Goal: Check status: Check status

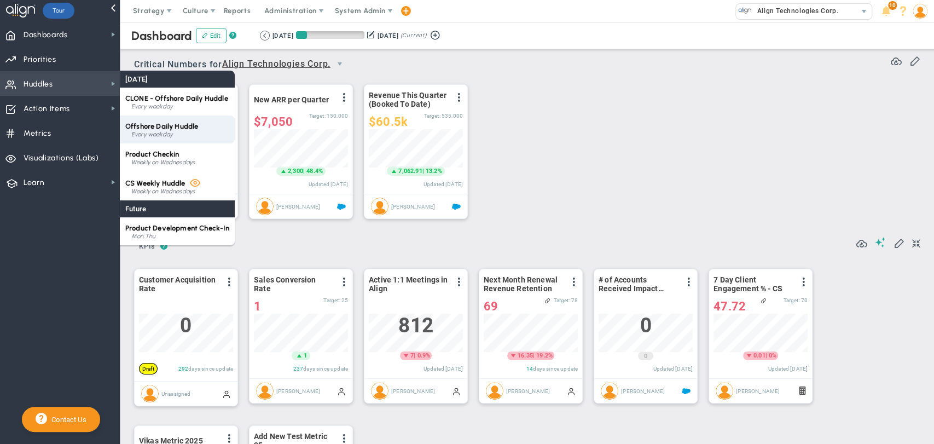
click at [168, 130] on span "Offshore Daily Huddle" at bounding box center [161, 126] width 73 height 8
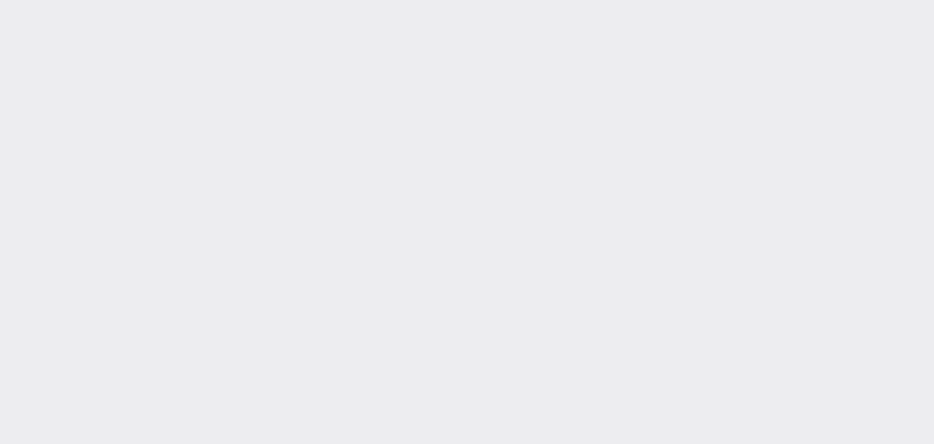
type input "[DATE]"
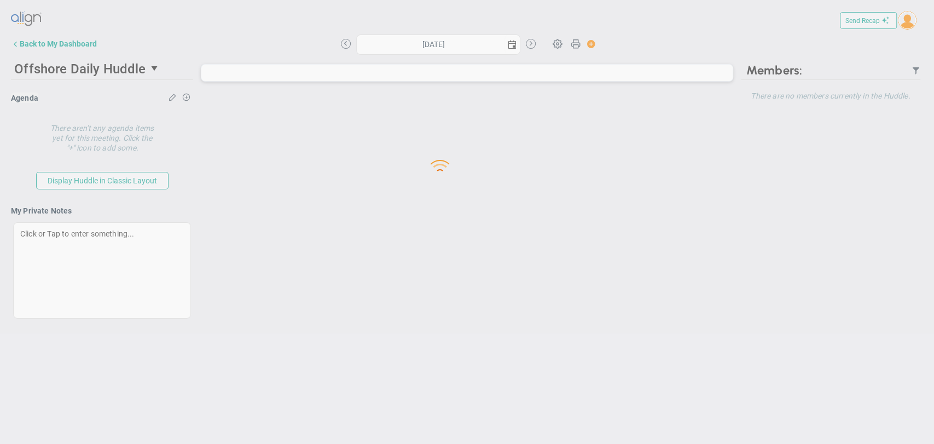
type input "[DATE]"
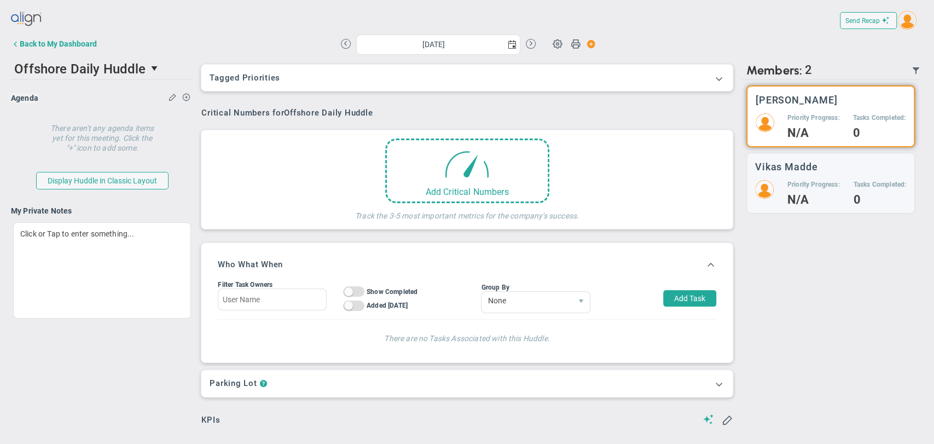
scroll to position [38, 94]
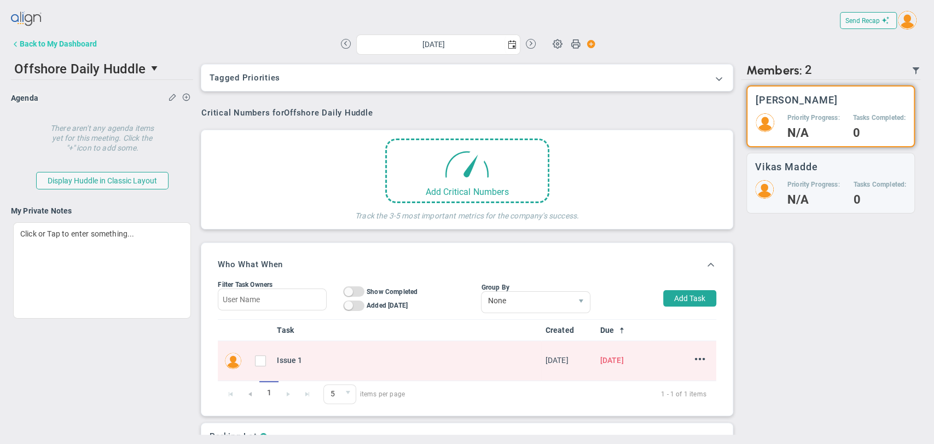
click at [68, 45] on div "Back to My Dashboard" at bounding box center [58, 43] width 77 height 9
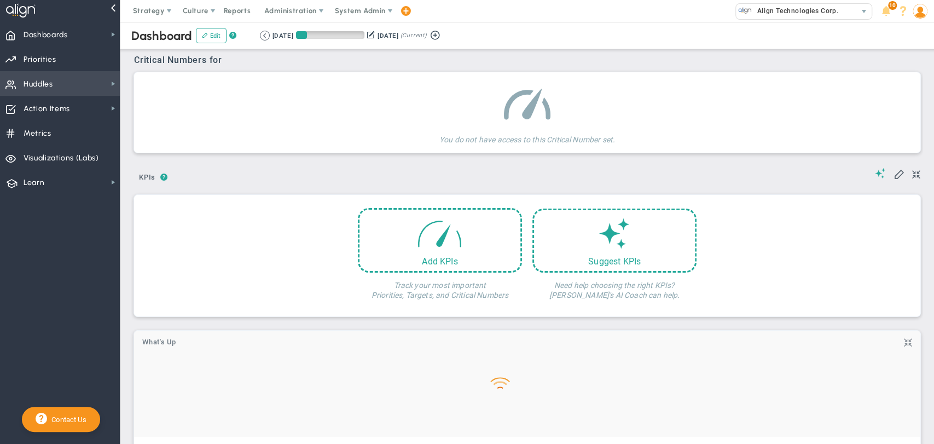
click at [81, 89] on span "Huddles Huddles" at bounding box center [60, 83] width 120 height 25
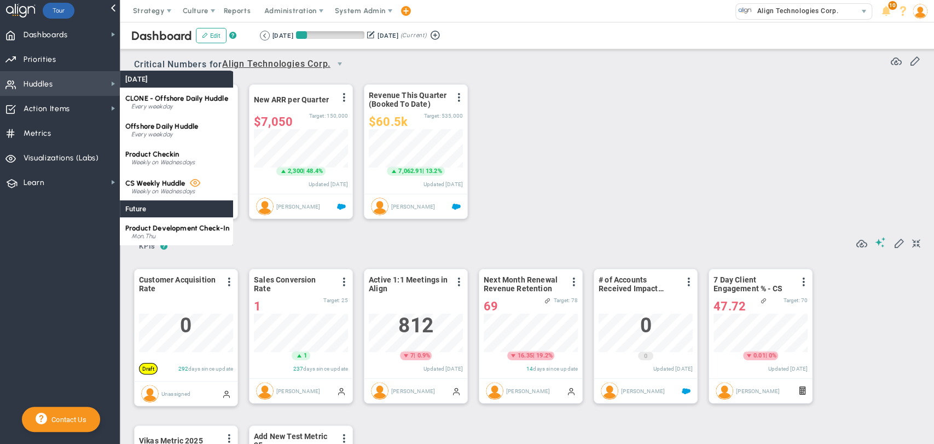
scroll to position [38, 94]
click at [179, 159] on div "Weekly on Wednesdays" at bounding box center [180, 162] width 98 height 7
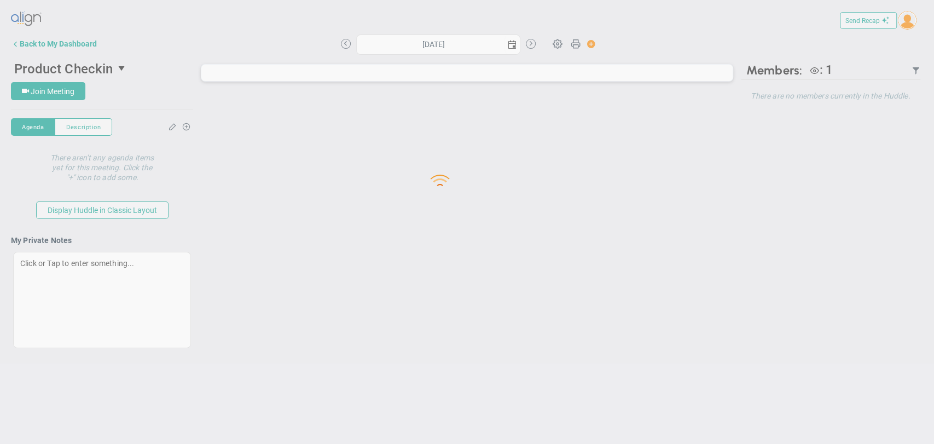
type input "[DATE]"
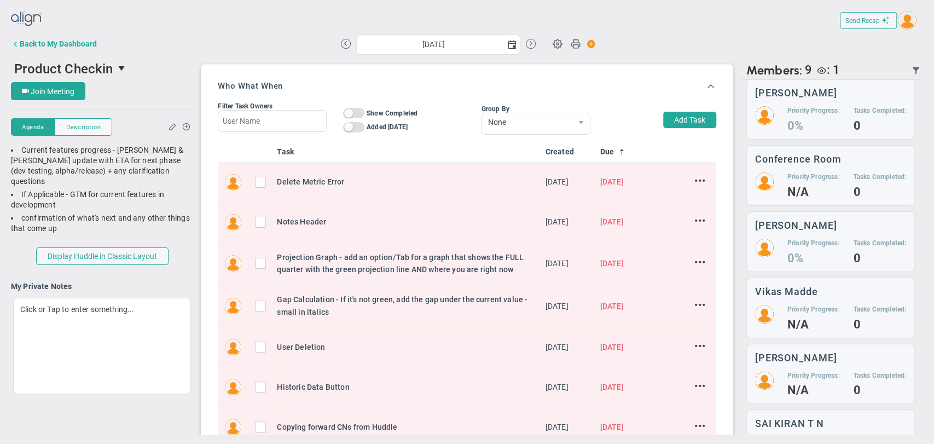
click at [915, 23] on img at bounding box center [907, 20] width 19 height 19
click at [888, 136] on span "Sign Out" at bounding box center [892, 131] width 83 height 22
